Goal: Book appointment/travel/reservation

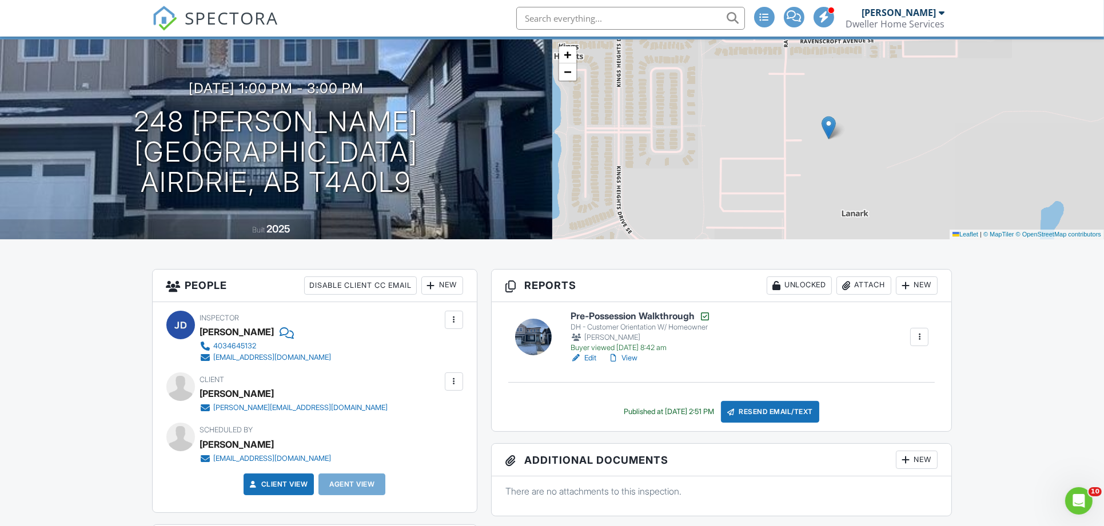
click at [578, 13] on input "text" at bounding box center [630, 18] width 229 height 23
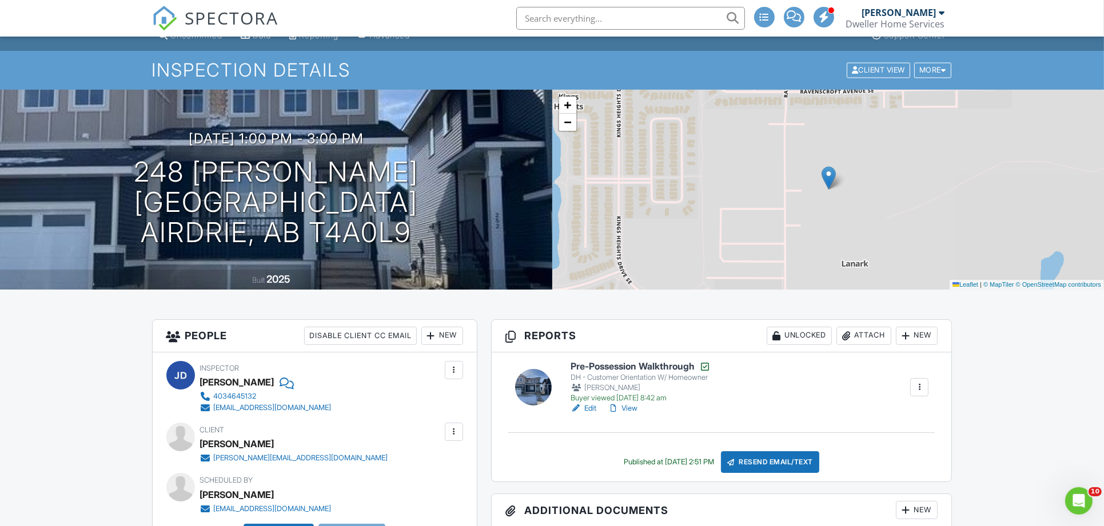
click at [570, 26] on input "text" at bounding box center [630, 18] width 229 height 23
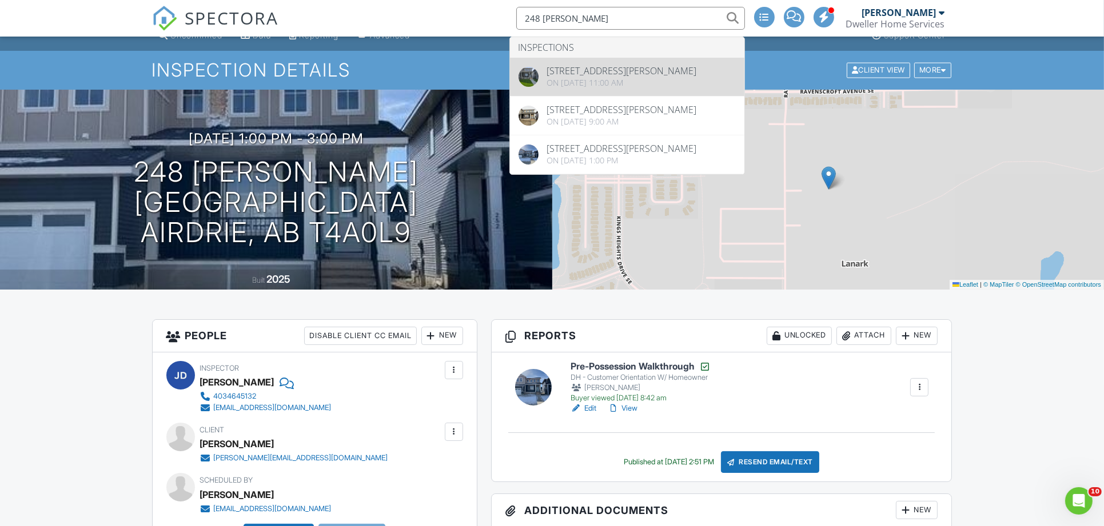
type input "248 [PERSON_NAME]"
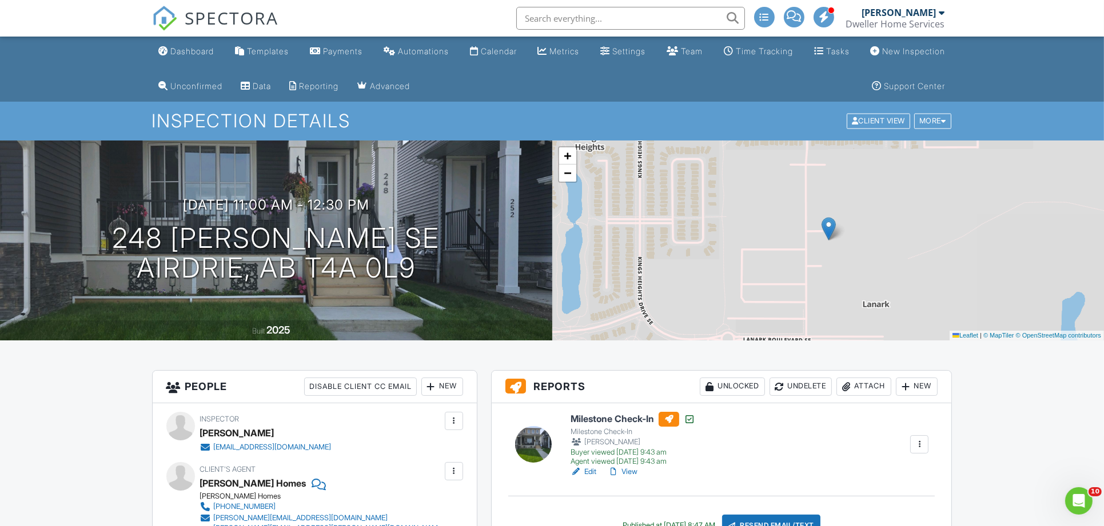
click at [568, 18] on input "text" at bounding box center [630, 18] width 229 height 23
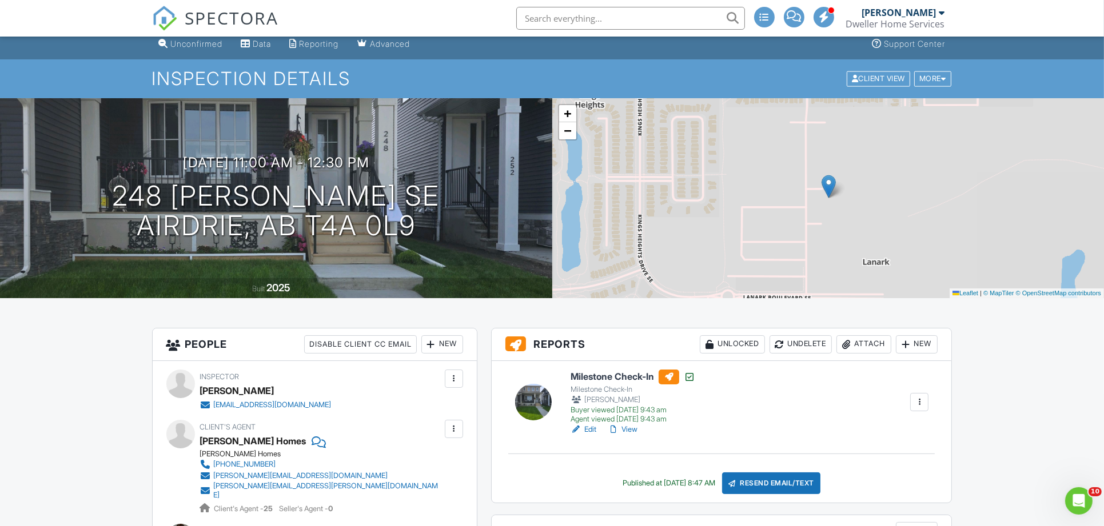
scroll to position [153, 0]
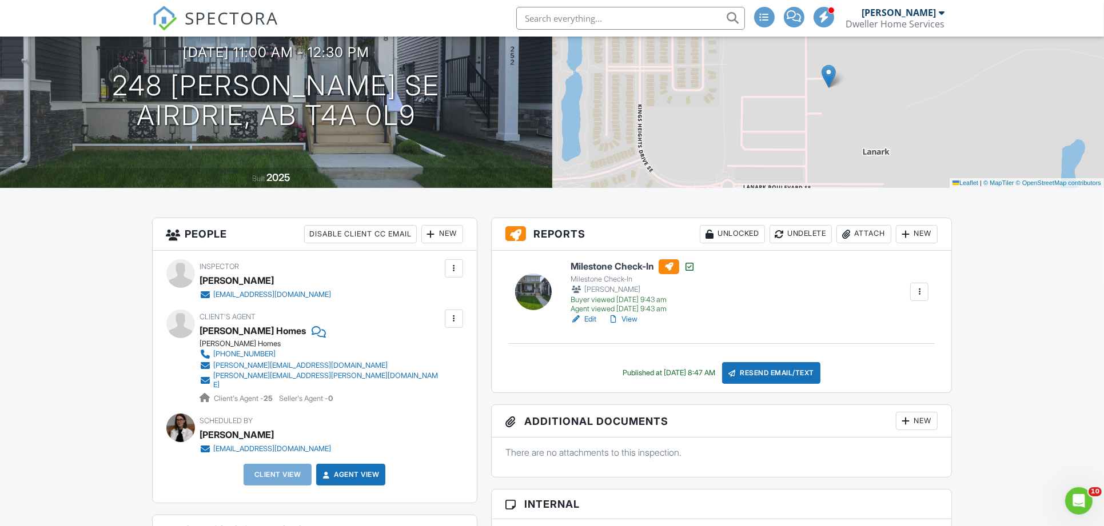
click at [630, 266] on h6 "Milestone Check-In" at bounding box center [632, 266] width 125 height 15
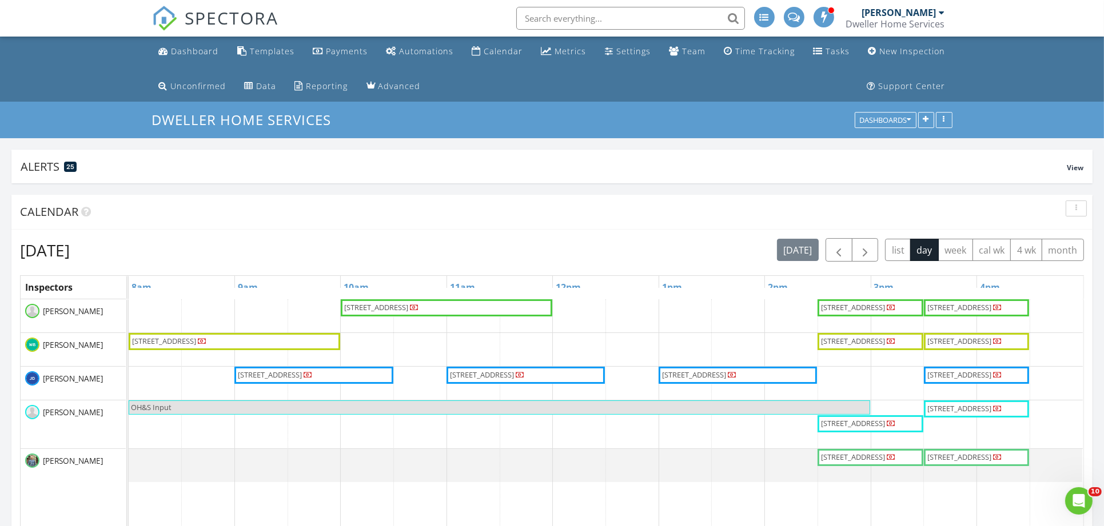
click at [174, 26] on img at bounding box center [164, 18] width 25 height 25
click at [865, 249] on span "button" at bounding box center [865, 250] width 14 height 14
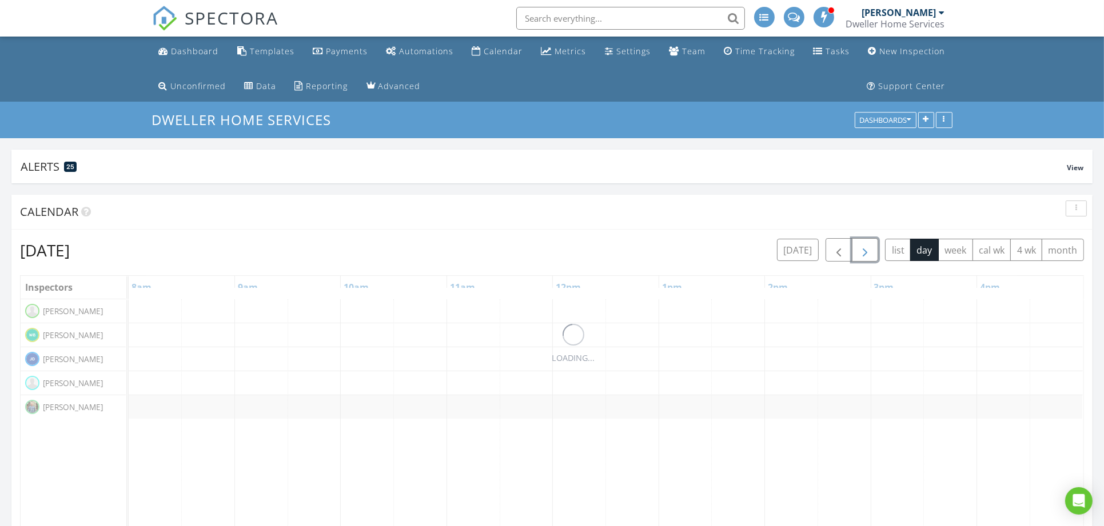
click at [865, 249] on span "button" at bounding box center [865, 250] width 14 height 14
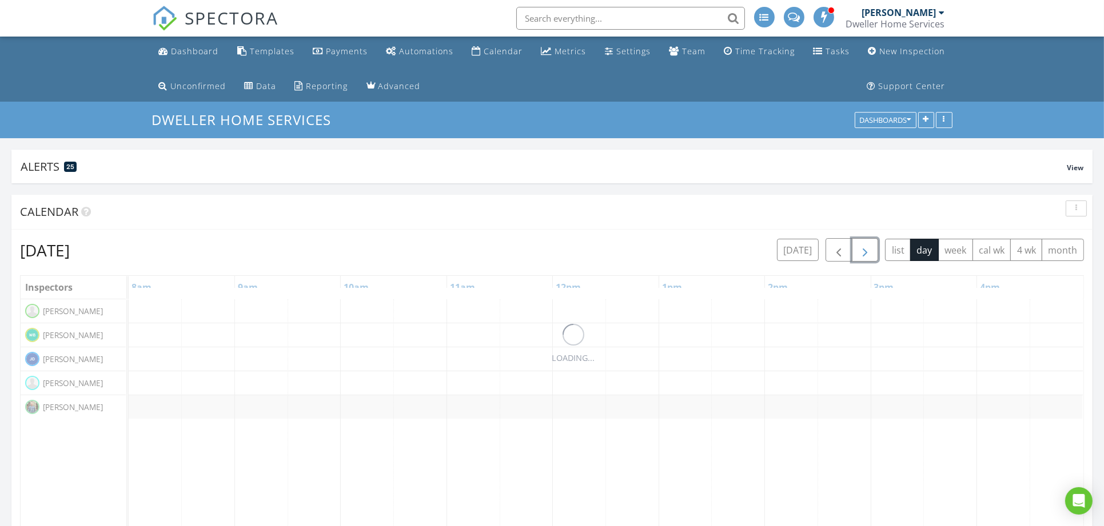
click at [865, 249] on span "button" at bounding box center [865, 250] width 14 height 14
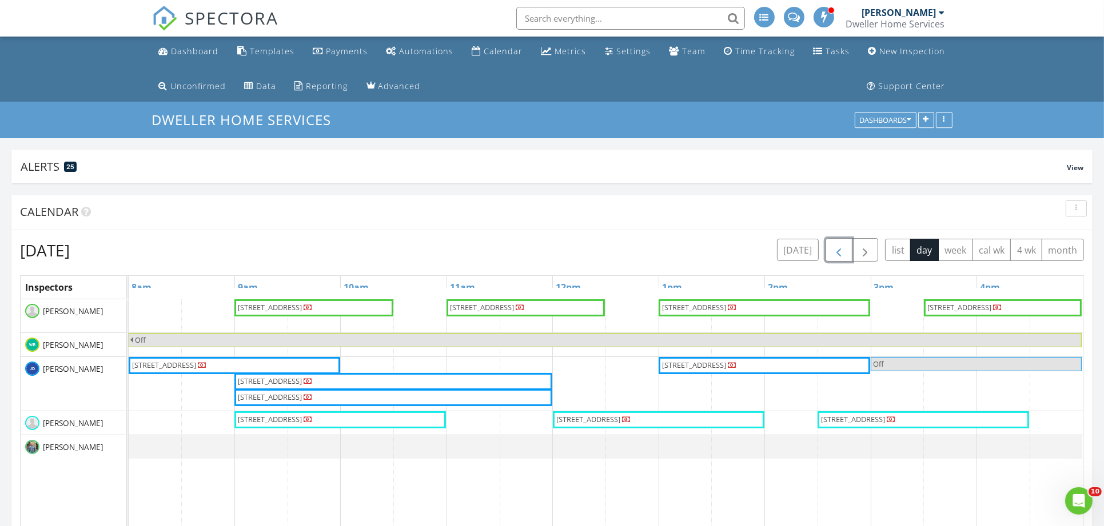
click at [840, 252] on span "button" at bounding box center [839, 250] width 14 height 14
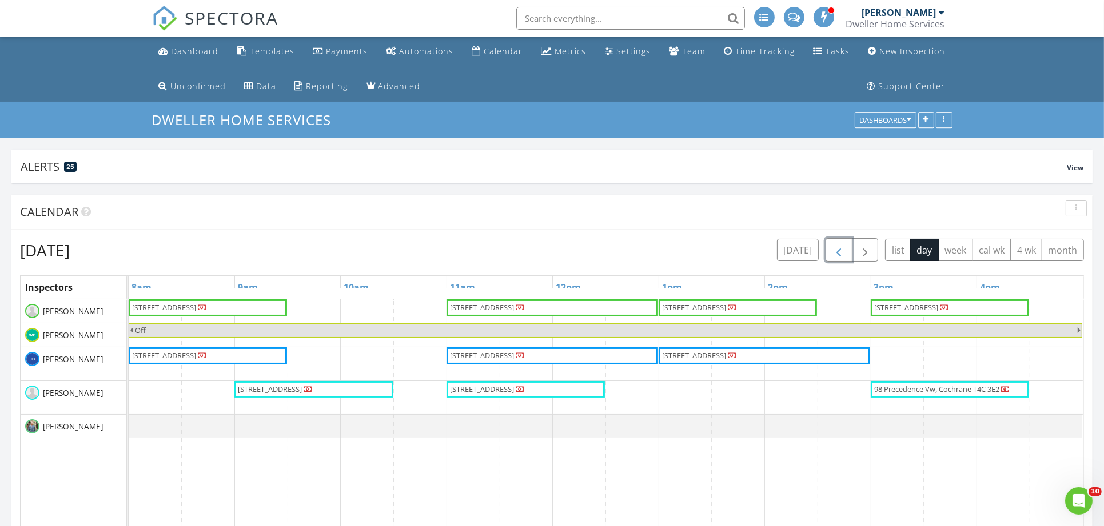
click at [833, 249] on span "button" at bounding box center [839, 250] width 14 height 14
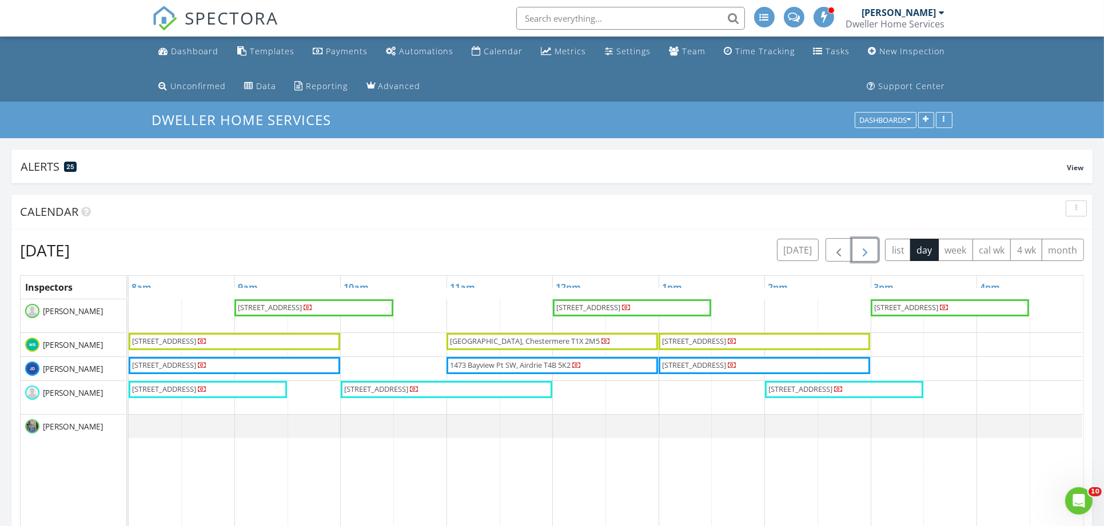
click at [864, 247] on span "button" at bounding box center [865, 250] width 14 height 14
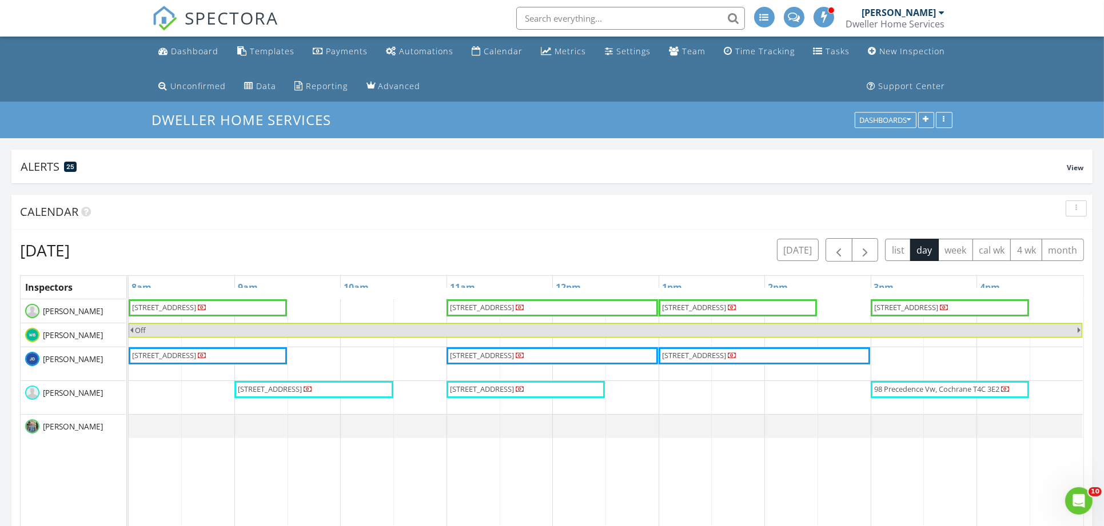
click at [865, 227] on div "Calendar" at bounding box center [551, 212] width 1081 height 35
click at [871, 247] on button "button" at bounding box center [865, 249] width 27 height 23
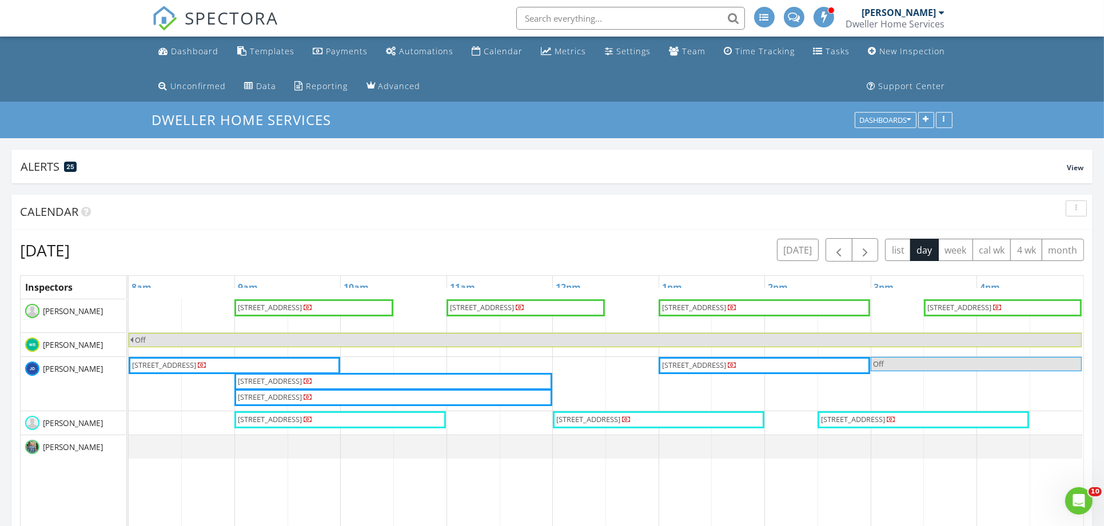
drag, startPoint x: 822, startPoint y: 245, endPoint x: 776, endPoint y: 256, distance: 47.7
click at [776, 256] on div "Friday, September 5, 2025 today list day week cal wk 4 wk month" at bounding box center [552, 249] width 1064 height 23
drag, startPoint x: 770, startPoint y: 253, endPoint x: 1084, endPoint y: 250, distance: 314.3
click at [1084, 250] on div "Friday, September 5, 2025 today list day week cal wk 4 wk month Inspectors 8am …" at bounding box center [551, 461] width 1081 height 463
click at [800, 211] on div "Calendar" at bounding box center [543, 211] width 1046 height 17
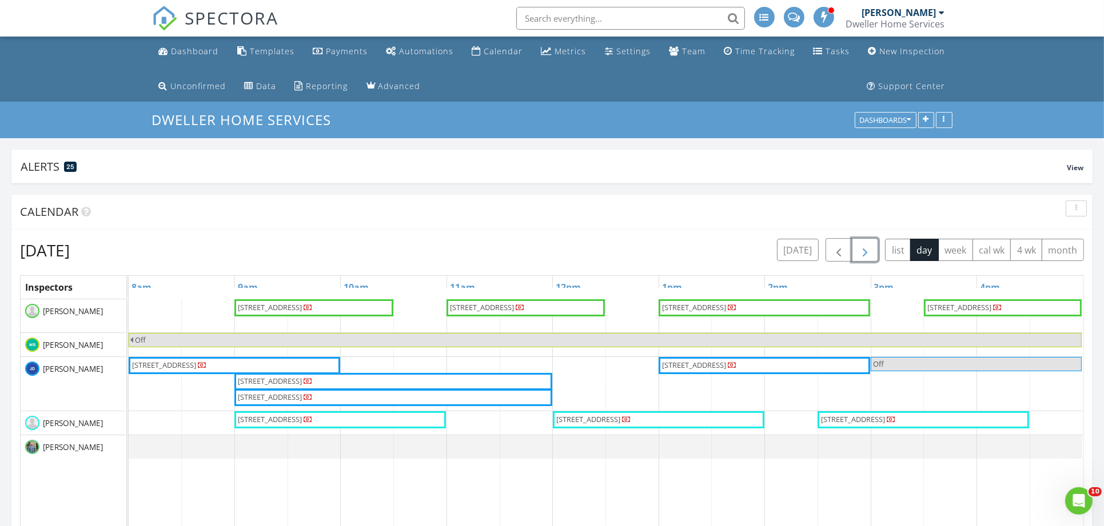
click at [862, 250] on span "button" at bounding box center [865, 250] width 14 height 14
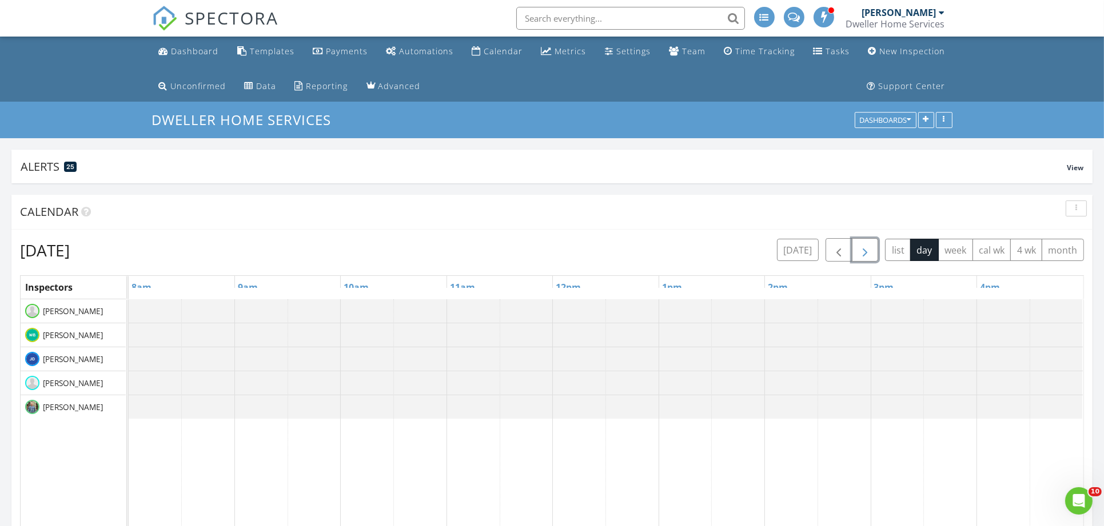
click at [862, 250] on span "button" at bounding box center [865, 250] width 14 height 14
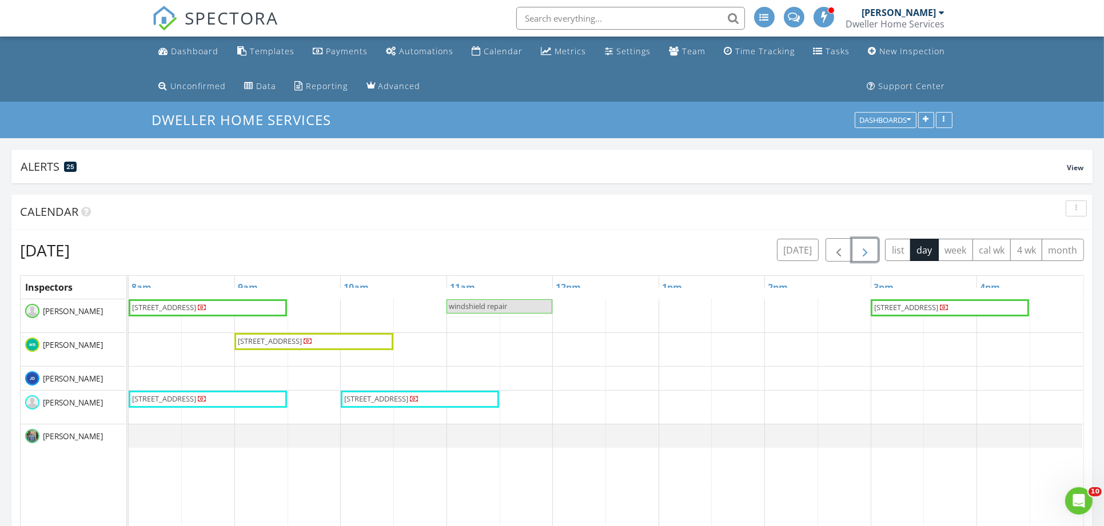
click at [869, 245] on span "button" at bounding box center [865, 250] width 14 height 14
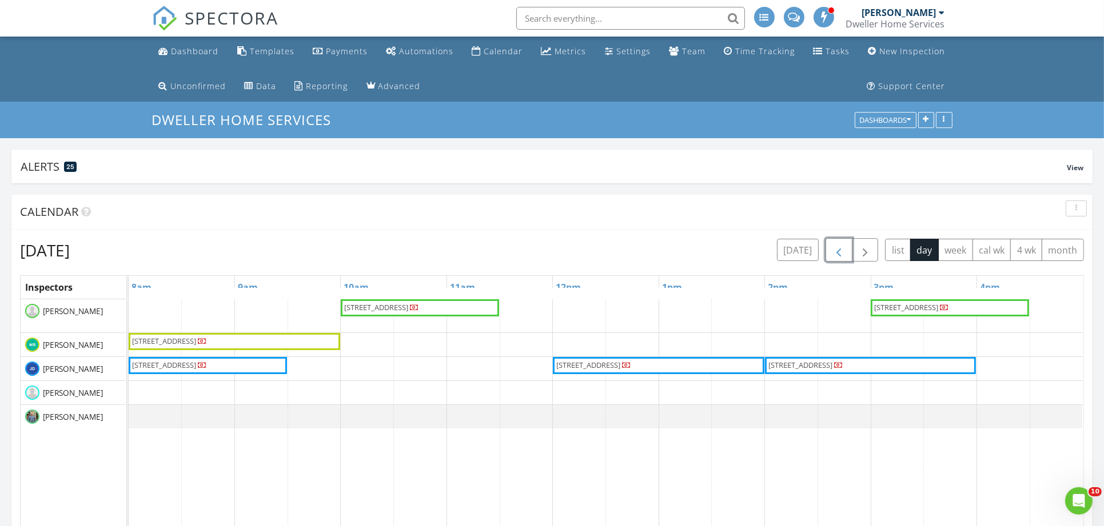
click at [845, 251] on button "button" at bounding box center [838, 249] width 27 height 23
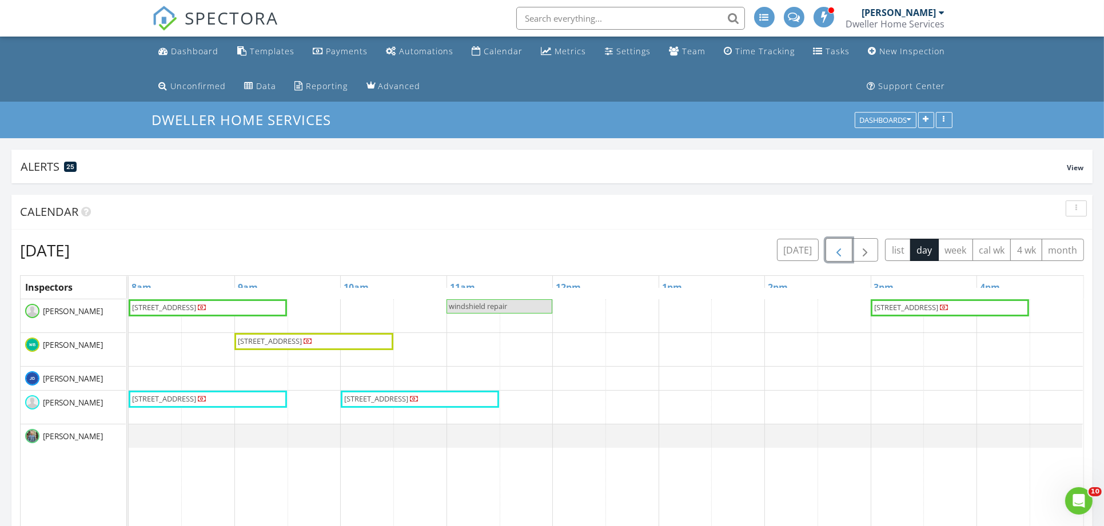
click at [845, 251] on button "button" at bounding box center [838, 249] width 27 height 23
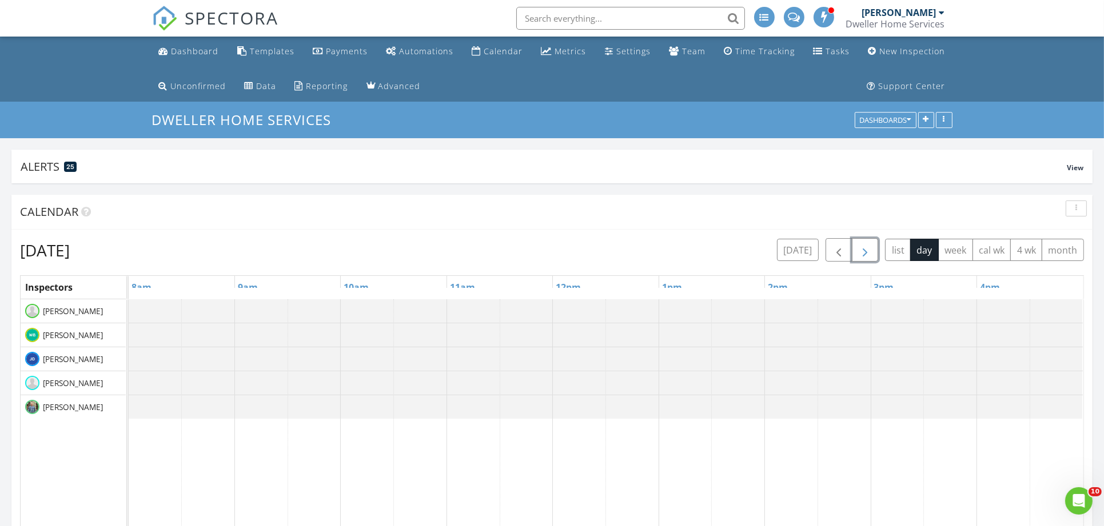
click at [864, 247] on span "button" at bounding box center [865, 250] width 14 height 14
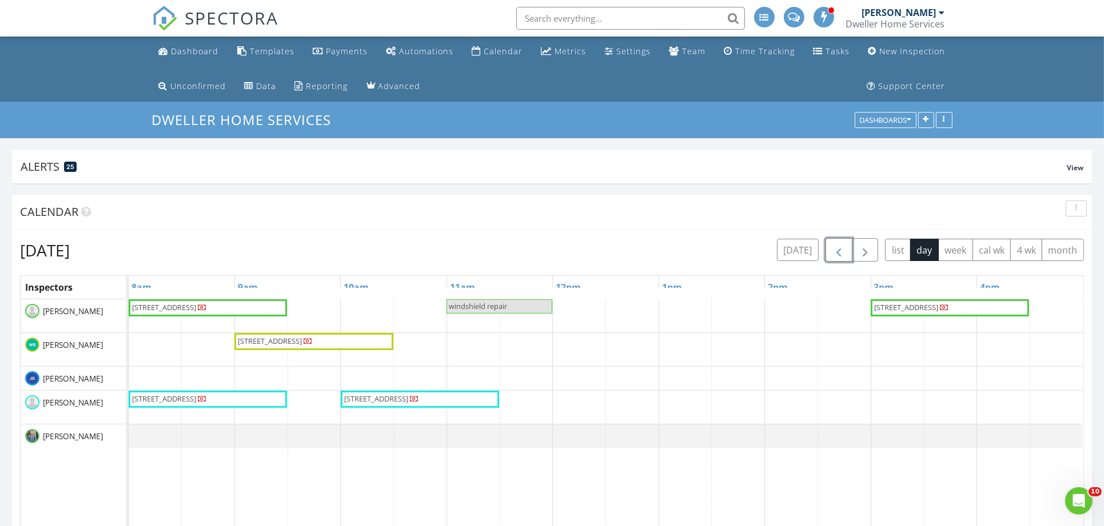
click at [844, 250] on span "button" at bounding box center [839, 250] width 14 height 14
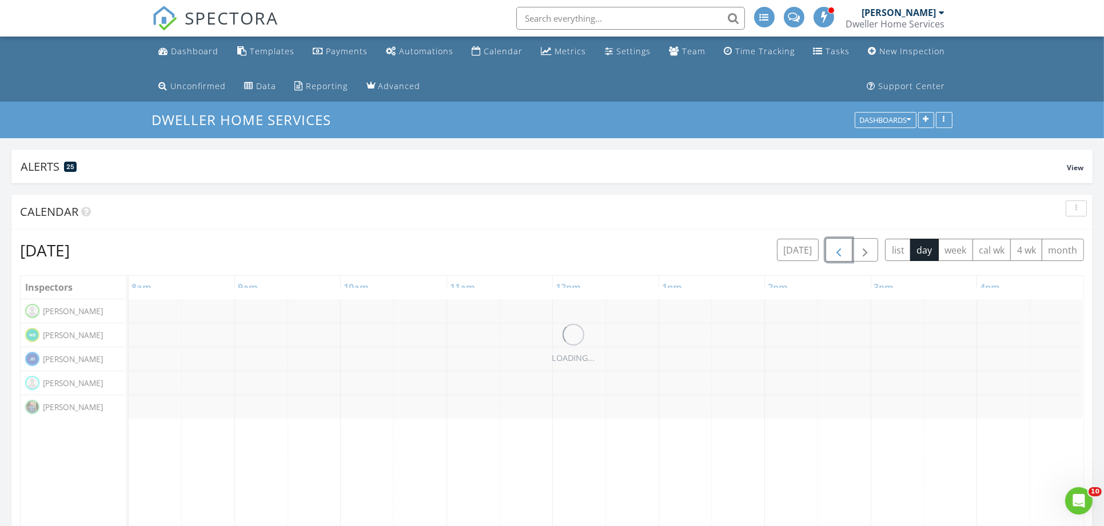
click at [844, 249] on span "button" at bounding box center [839, 250] width 14 height 14
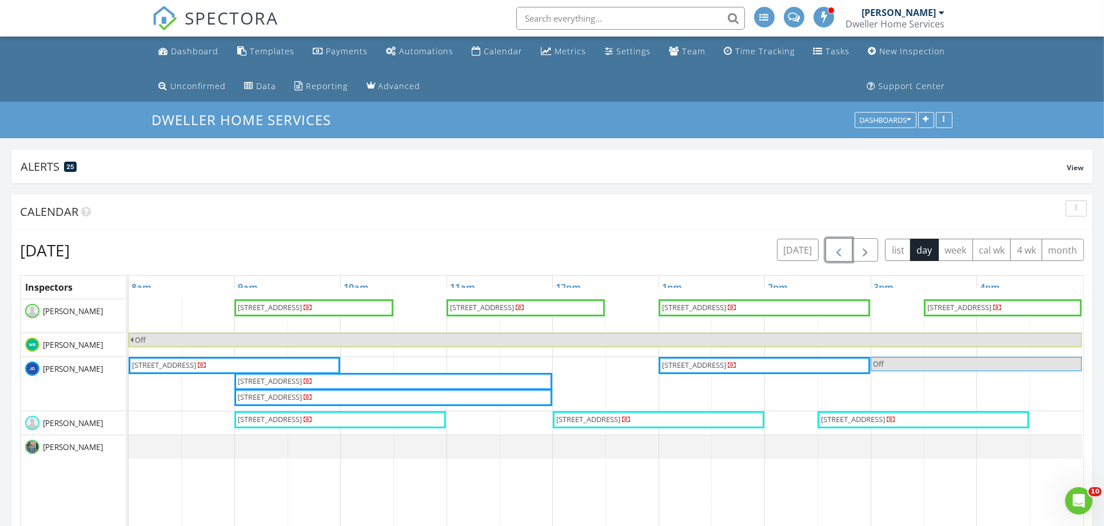
click at [844, 249] on span "button" at bounding box center [839, 250] width 14 height 14
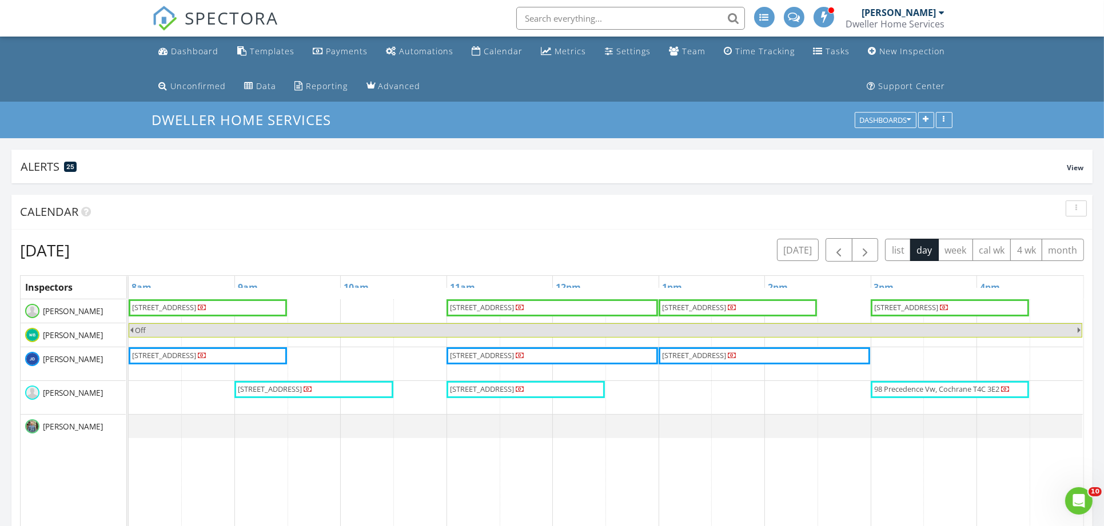
drag, startPoint x: 193, startPoint y: 250, endPoint x: 151, endPoint y: 259, distance: 42.7
click at [70, 259] on h2 "Thursday, September 4, 2025" at bounding box center [45, 250] width 50 height 23
click at [876, 249] on button "button" at bounding box center [865, 249] width 27 height 23
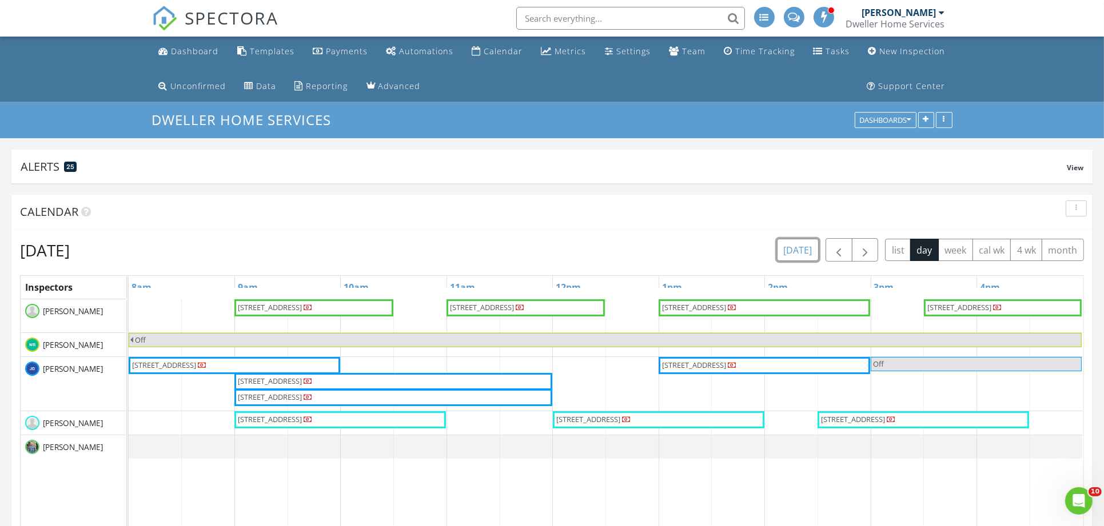
click at [793, 253] on button "today" at bounding box center [798, 250] width 42 height 22
